Goal: Task Accomplishment & Management: Manage account settings

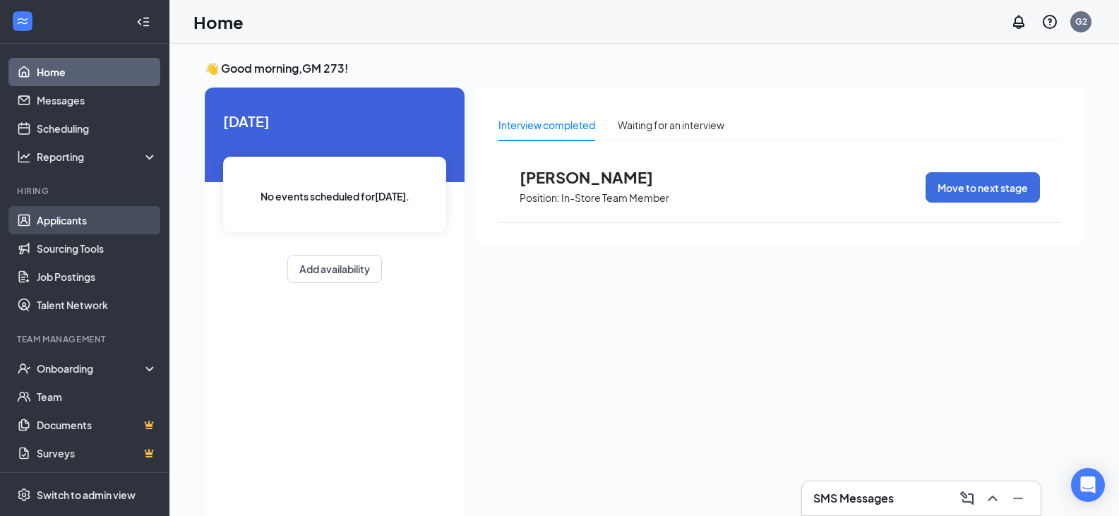
click at [88, 217] on link "Applicants" at bounding box center [97, 220] width 121 height 28
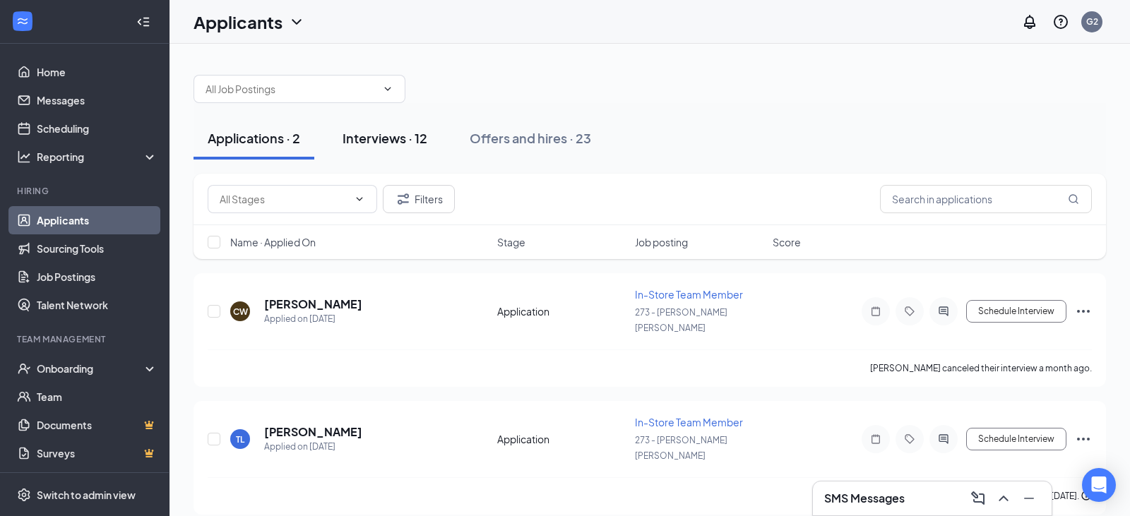
click at [410, 141] on div "Interviews · 12" at bounding box center [384, 138] width 85 height 18
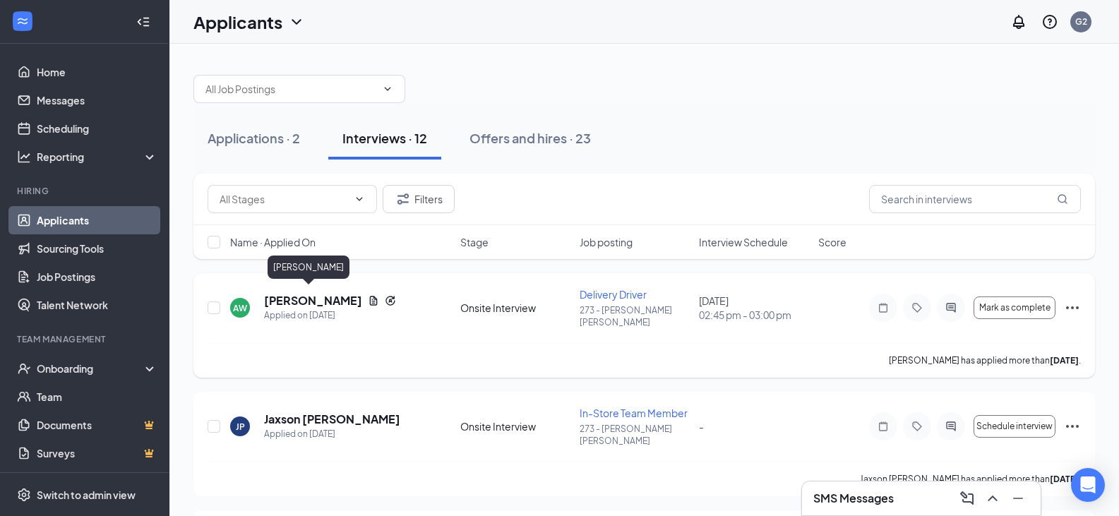
click at [297, 294] on h5 "[PERSON_NAME]" at bounding box center [313, 301] width 98 height 16
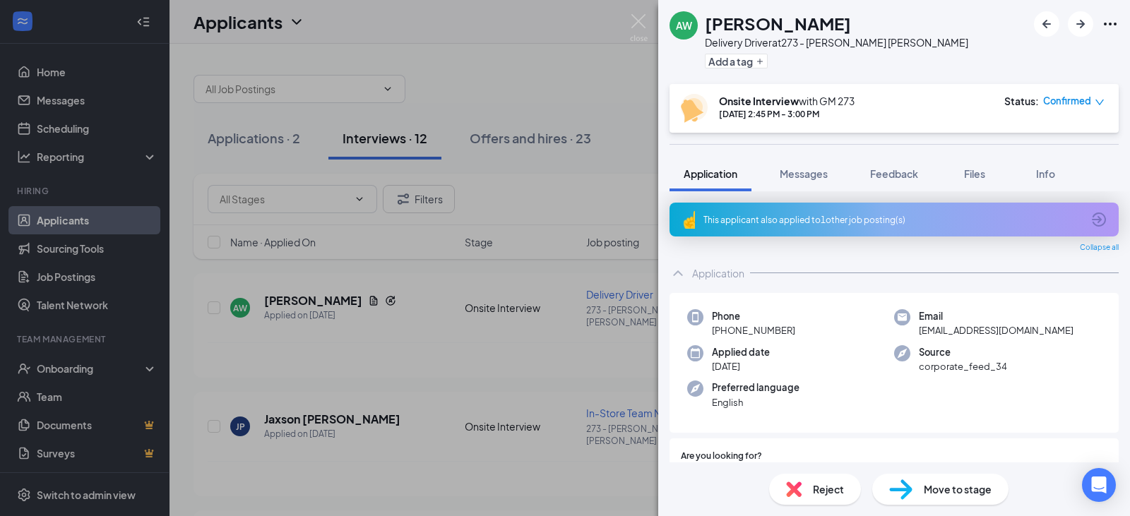
click at [838, 221] on div "This applicant also applied to 1 other job posting(s)" at bounding box center [892, 220] width 379 height 12
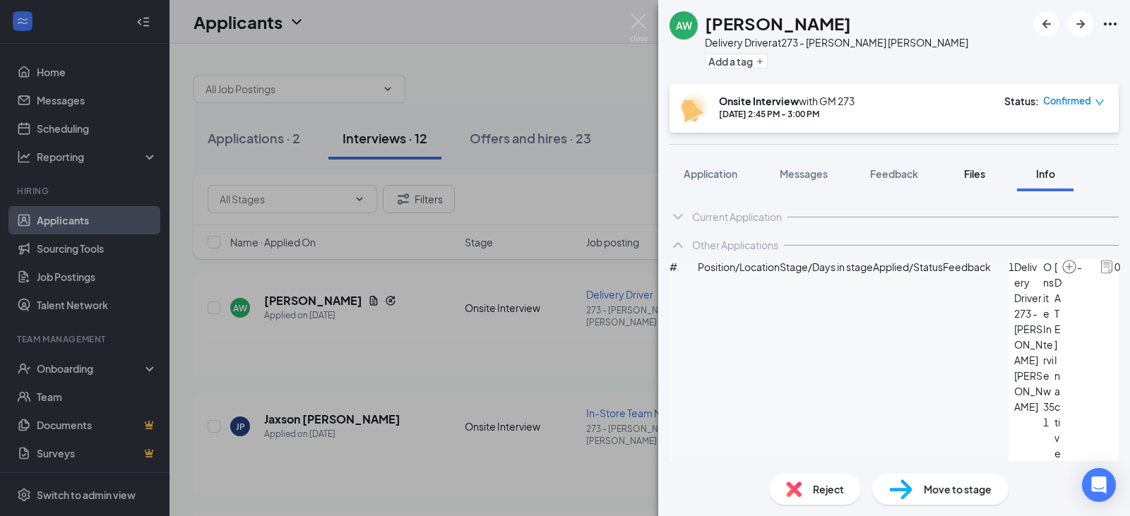
click at [971, 182] on button "Files" at bounding box center [974, 173] width 56 height 35
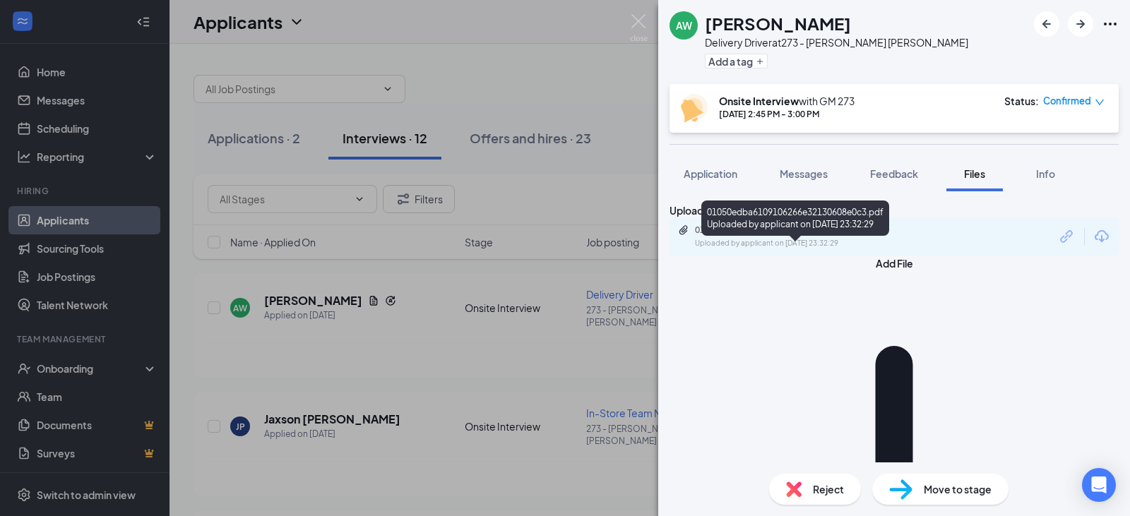
click at [825, 236] on div "01050edba6109106266e32130608e0c3.pdf" at bounding box center [794, 230] width 198 height 11
